Goal: Task Accomplishment & Management: Complete application form

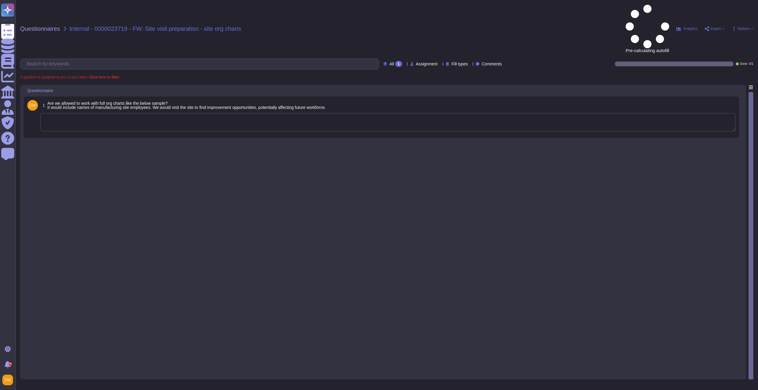
click at [141, 100] on div "1 Are we allowed to work with full org charts like the below sample? It would i…" at bounding box center [381, 117] width 708 height 34
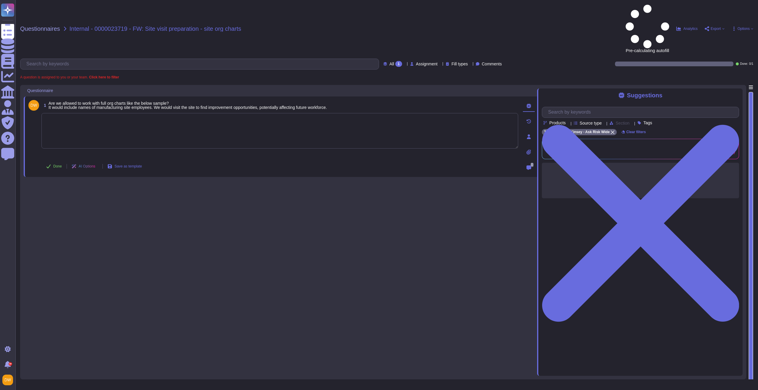
click at [142, 113] on textarea at bounding box center [279, 131] width 477 height 36
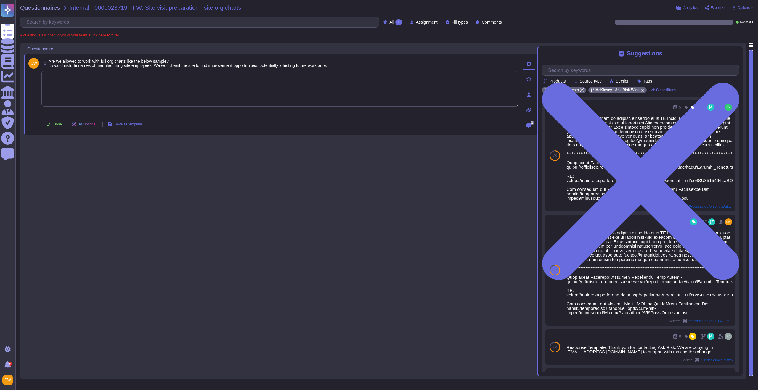
click at [202, 86] on textarea at bounding box center [279, 89] width 477 height 36
paste textarea "For your awareness, I’m sharing with you the Role Elimination and Workforce Tra…"
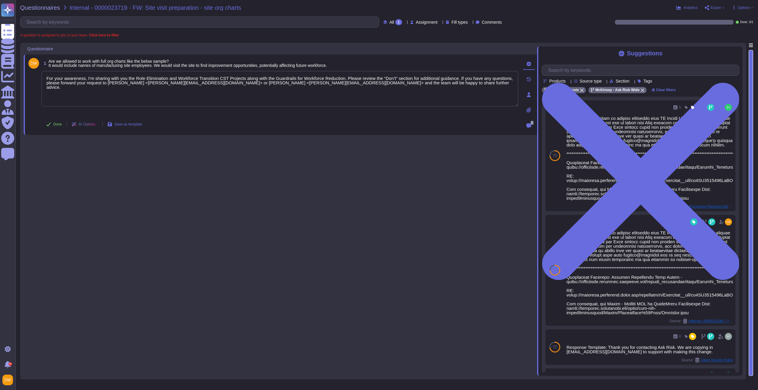
type textarea "For your awareness, I’m sharing with you the Role Elimination and Workforce Tra…"
click at [210, 150] on div "1 Are we allowed to work with full org charts like the below sample? It would i…" at bounding box center [280, 209] width 513 height 333
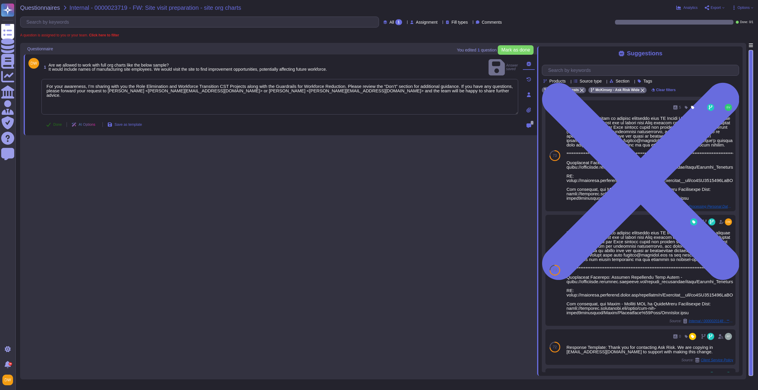
click at [47, 122] on icon at bounding box center [48, 124] width 5 height 5
click at [44, 7] on span "Questionnaires" at bounding box center [40, 8] width 40 height 6
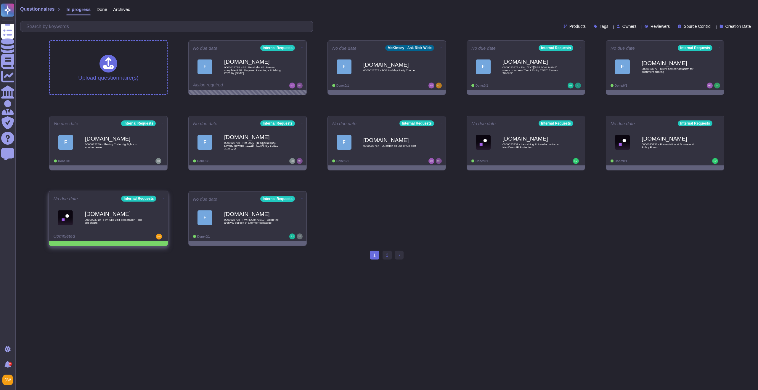
click at [163, 199] on icon at bounding box center [163, 198] width 1 height 1
click at [163, 198] on icon at bounding box center [163, 198] width 1 height 0
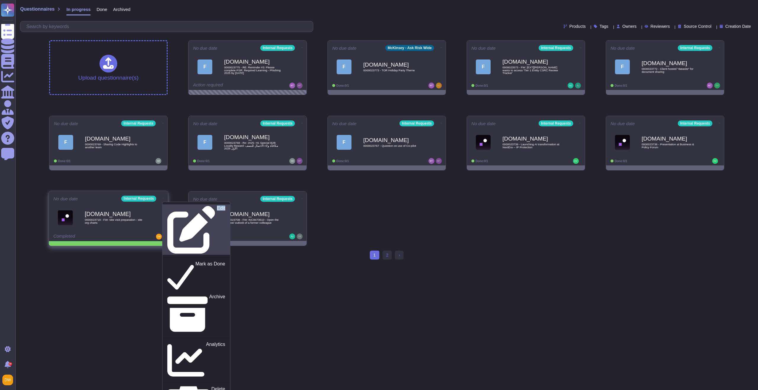
click at [217, 207] on p "Edit" at bounding box center [221, 230] width 8 height 48
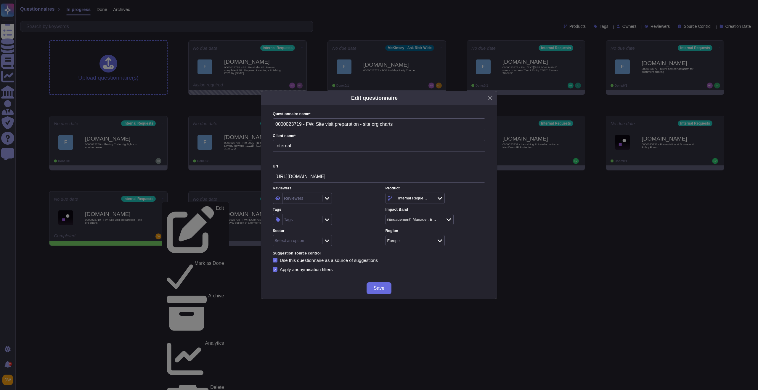
click at [305, 222] on div "Tags" at bounding box center [301, 219] width 38 height 11
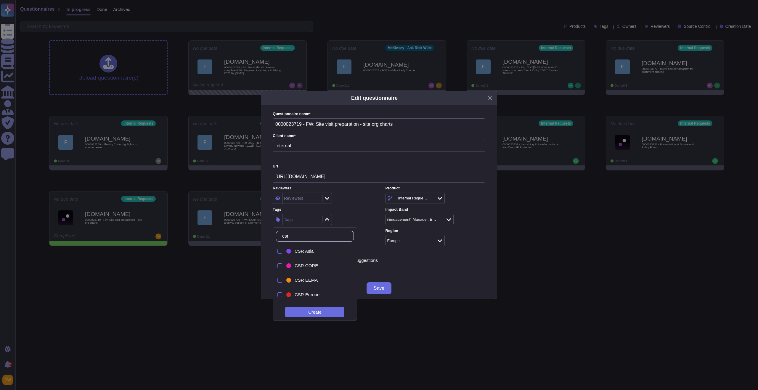
type input "csr"
click at [307, 285] on span "CSR Europe" at bounding box center [307, 287] width 25 height 5
click at [362, 221] on div "CSR Europe" at bounding box center [323, 219] width 100 height 11
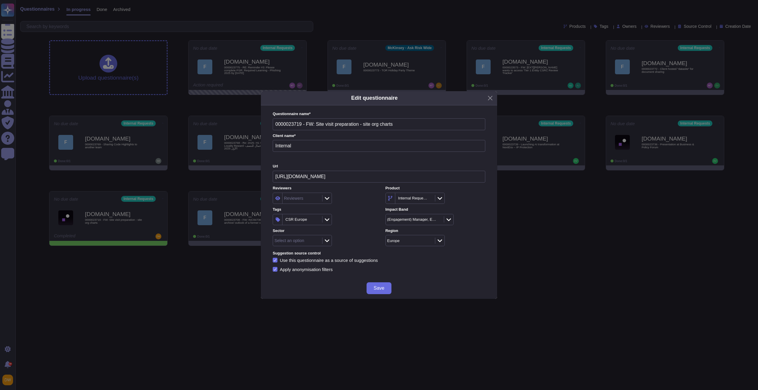
click at [329, 220] on icon at bounding box center [327, 220] width 4 height 6
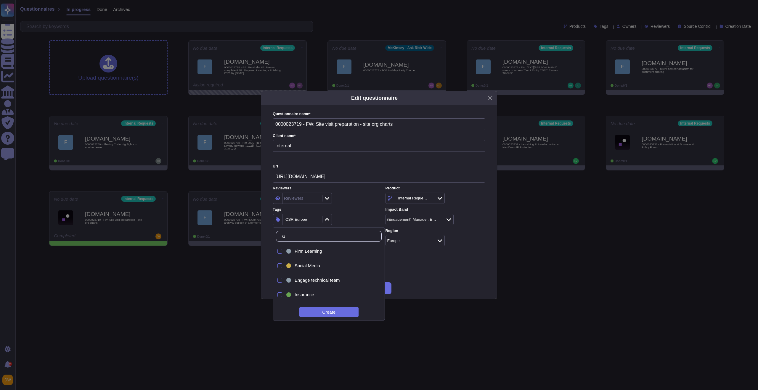
type input "as"
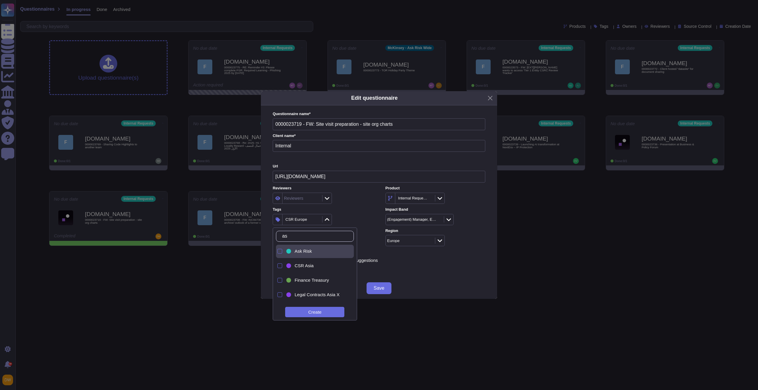
click at [311, 249] on span "Ask Risk" at bounding box center [303, 251] width 17 height 5
click at [344, 219] on div "2 items selected" at bounding box center [323, 219] width 100 height 11
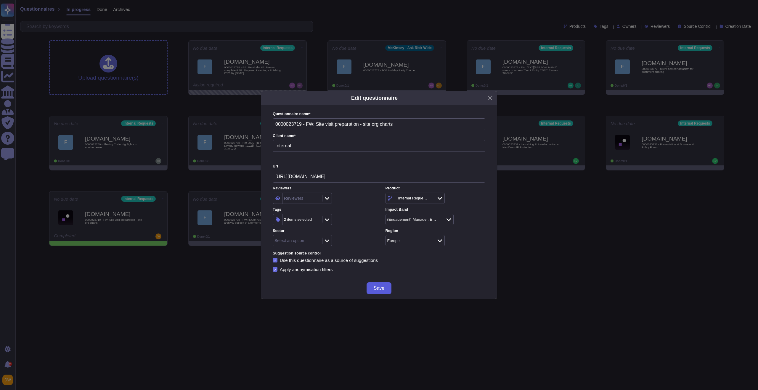
click at [371, 289] on button "Save" at bounding box center [378, 288] width 25 height 12
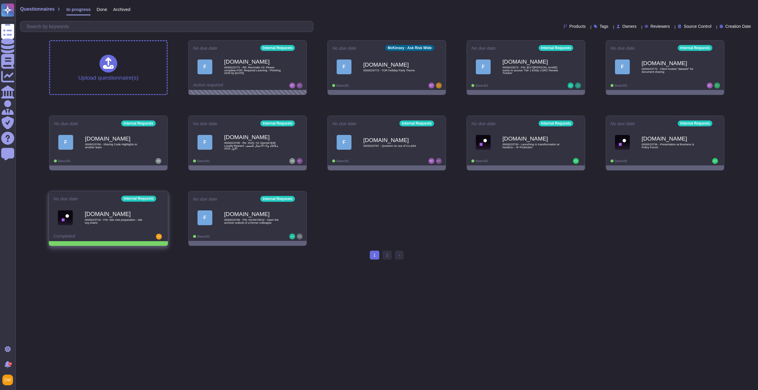
click at [163, 198] on icon at bounding box center [163, 198] width 1 height 1
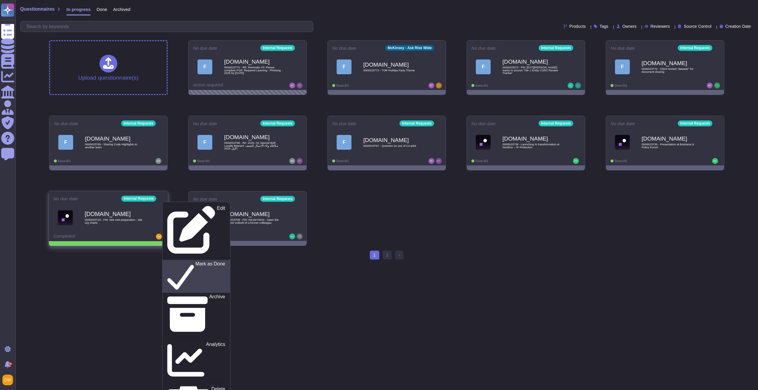
click at [167, 261] on icon at bounding box center [180, 276] width 27 height 30
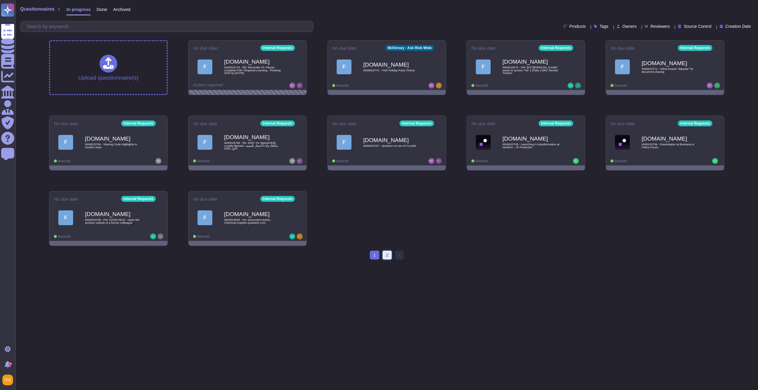
click at [384, 253] on link "2" at bounding box center [386, 255] width 9 height 9
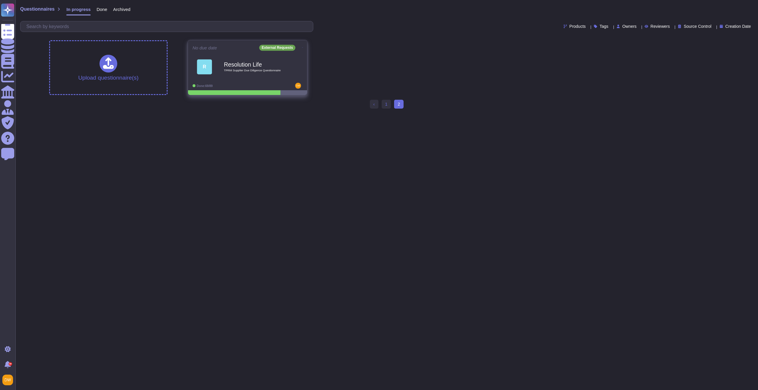
click at [247, 70] on span "TPRM Supplier Due Diligence Questionnaire" at bounding box center [254, 70] width 60 height 3
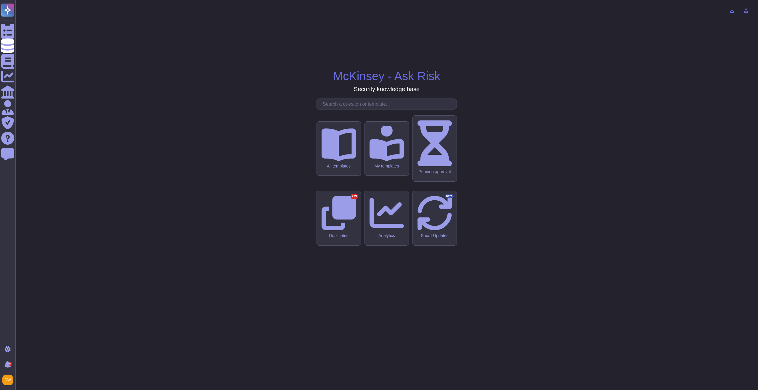
drag, startPoint x: 338, startPoint y: 147, endPoint x: 338, endPoint y: 152, distance: 5.0
click at [338, 148] on div "McKinsey - Ask Risk Security knowledge base All templates My templates Pending …" at bounding box center [386, 195] width 733 height 381
click at [338, 109] on input "text" at bounding box center [388, 104] width 137 height 10
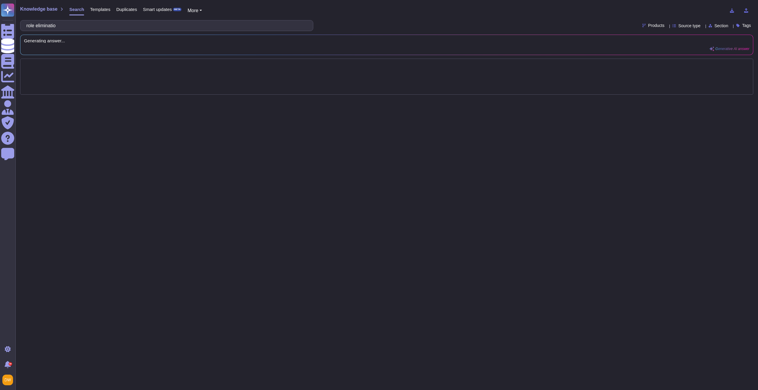
type input "role elimination"
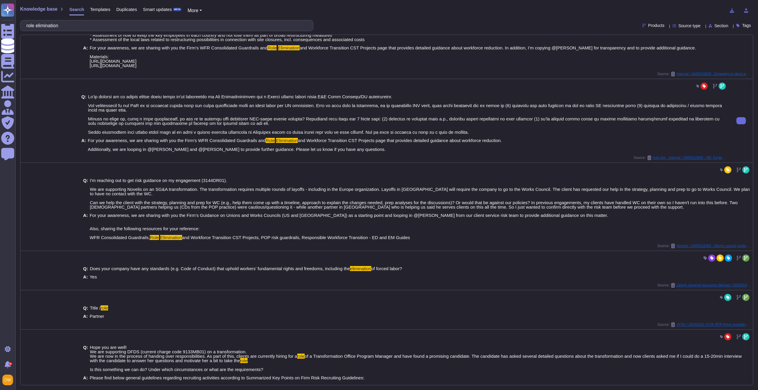
scroll to position [100, 0]
